Goal: Entertainment & Leisure: Consume media (video, audio)

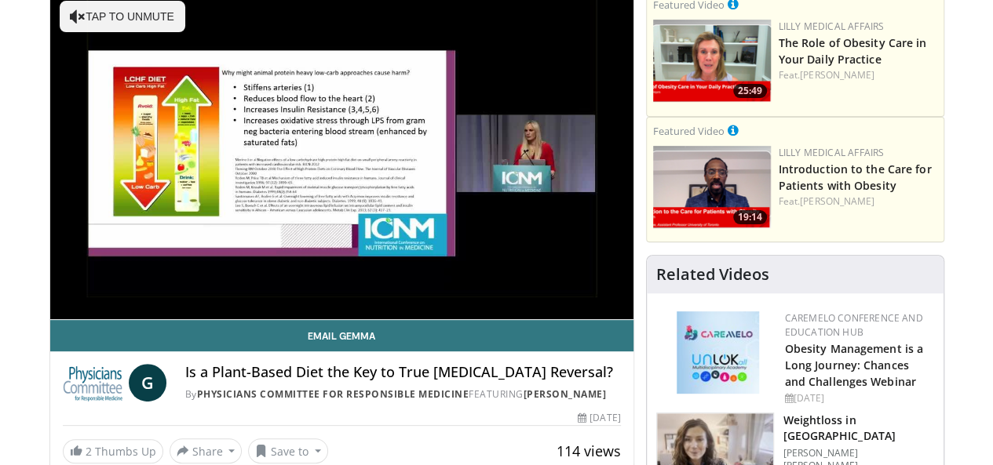
scroll to position [78, 0]
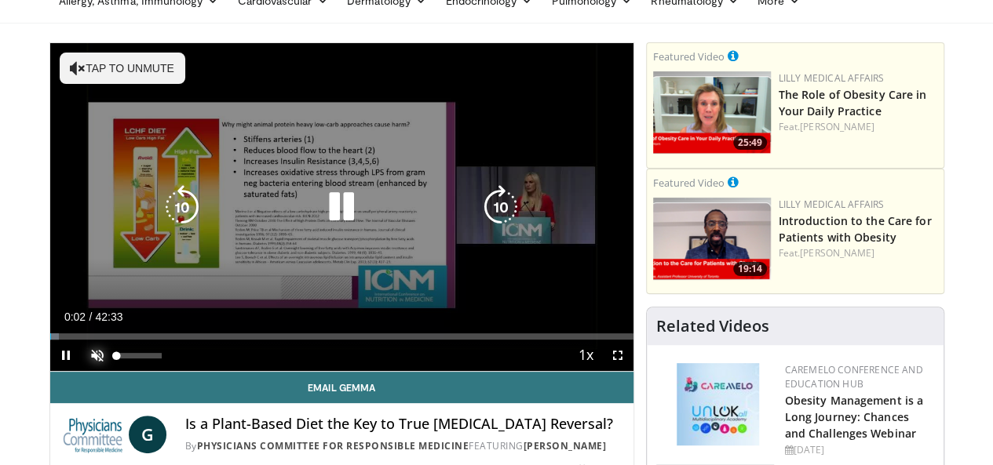
drag, startPoint x: 58, startPoint y: 378, endPoint x: 465, endPoint y: 396, distance: 407.6
click at [82, 371] on span "Video Player" at bounding box center [97, 355] width 31 height 31
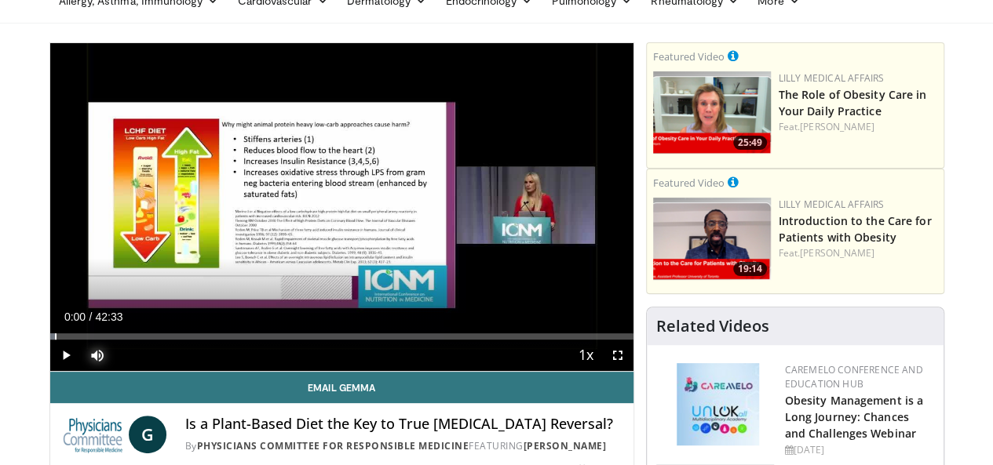
drag, startPoint x: 23, startPoint y: 363, endPoint x: 0, endPoint y: 379, distance: 28.1
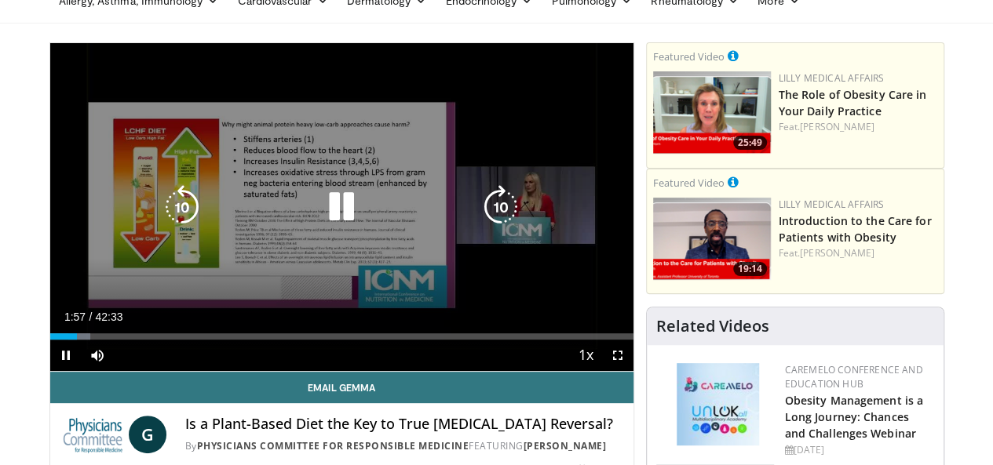
click at [328, 221] on icon "Video Player" at bounding box center [341, 207] width 44 height 44
